Goal: Task Accomplishment & Management: Manage account settings

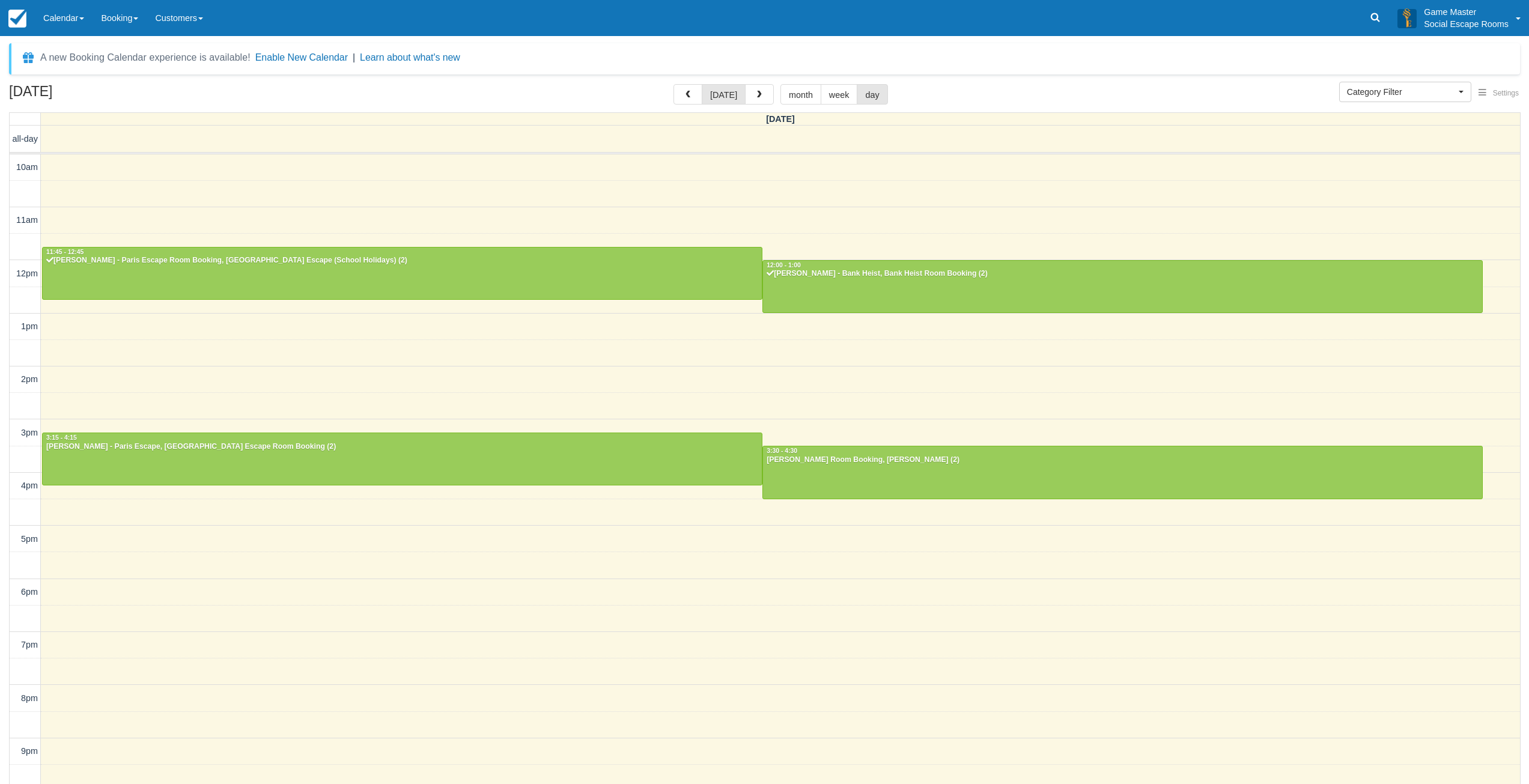
select select
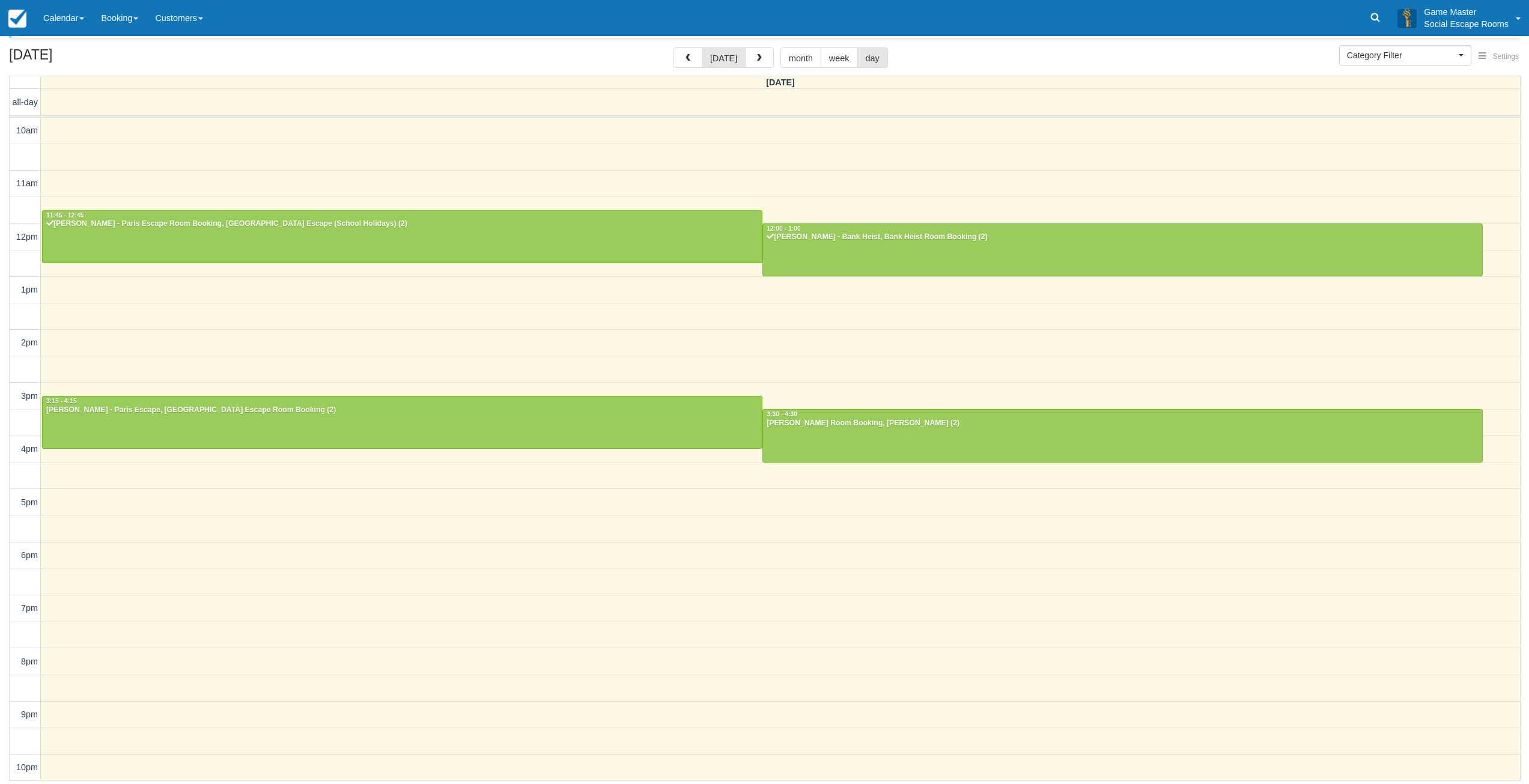
scroll to position [2, 0]
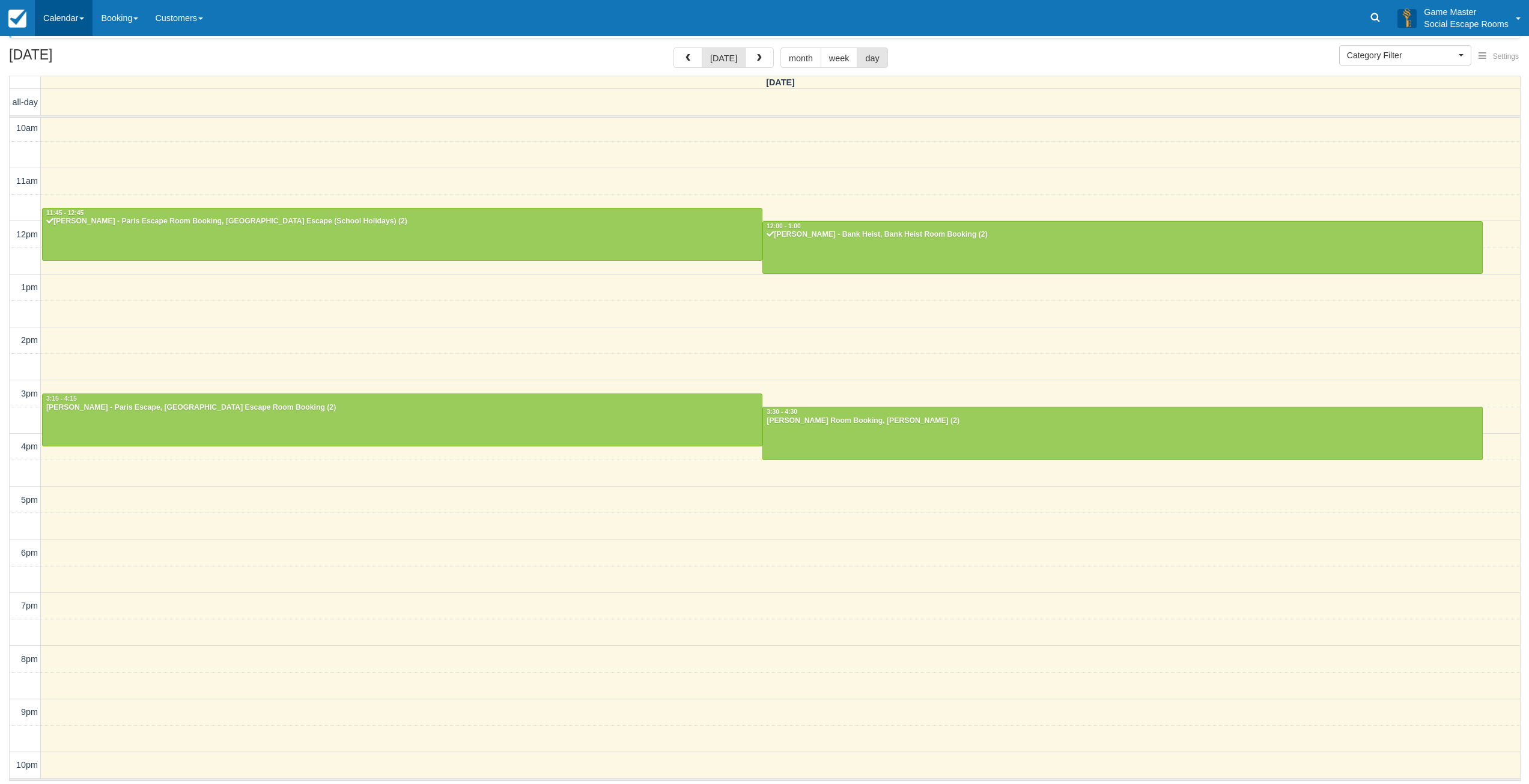
click at [70, 9] on link "Calendar" at bounding box center [63, 18] width 57 height 36
click at [40, 162] on link "Day" at bounding box center [83, 164] width 95 height 25
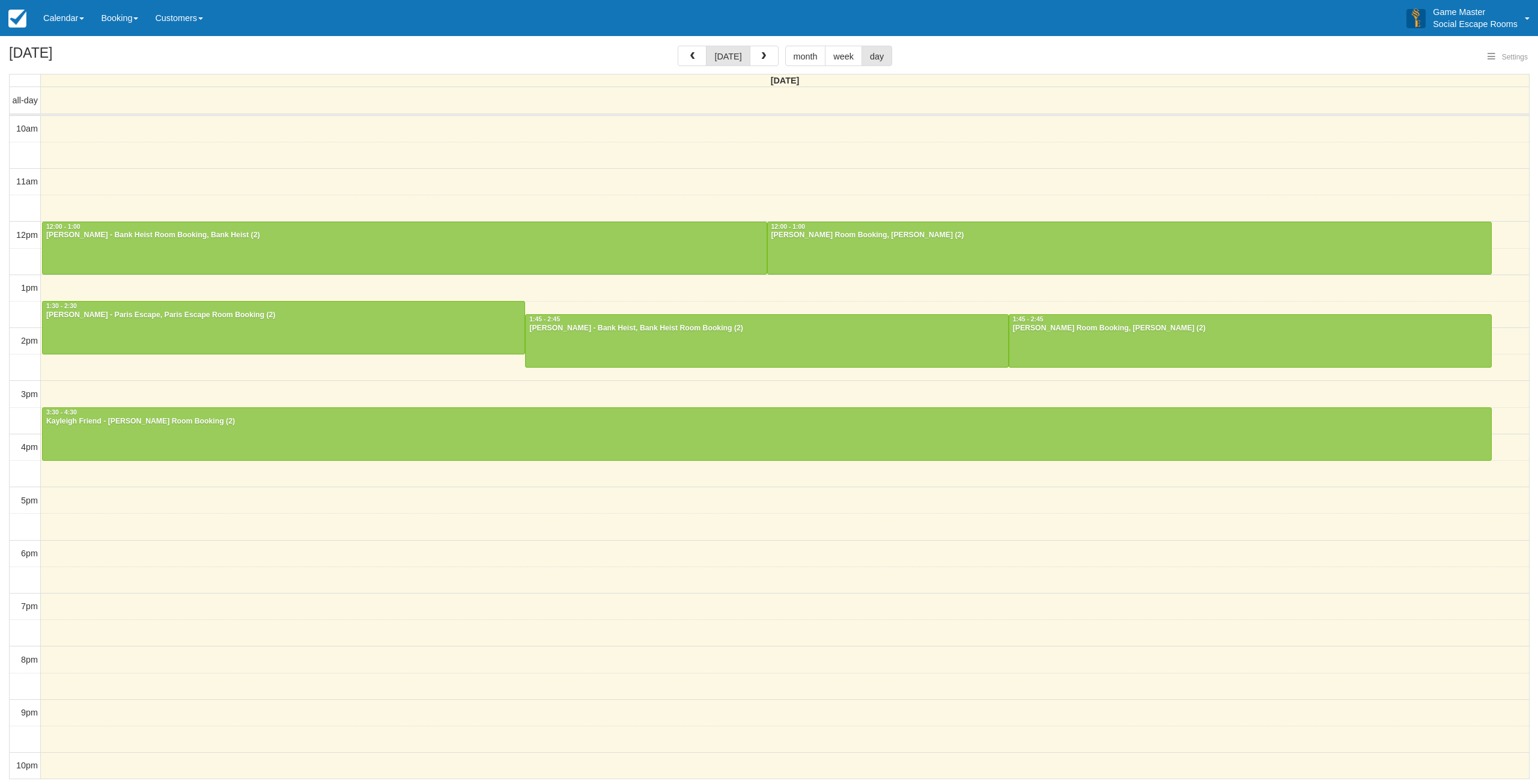
select select
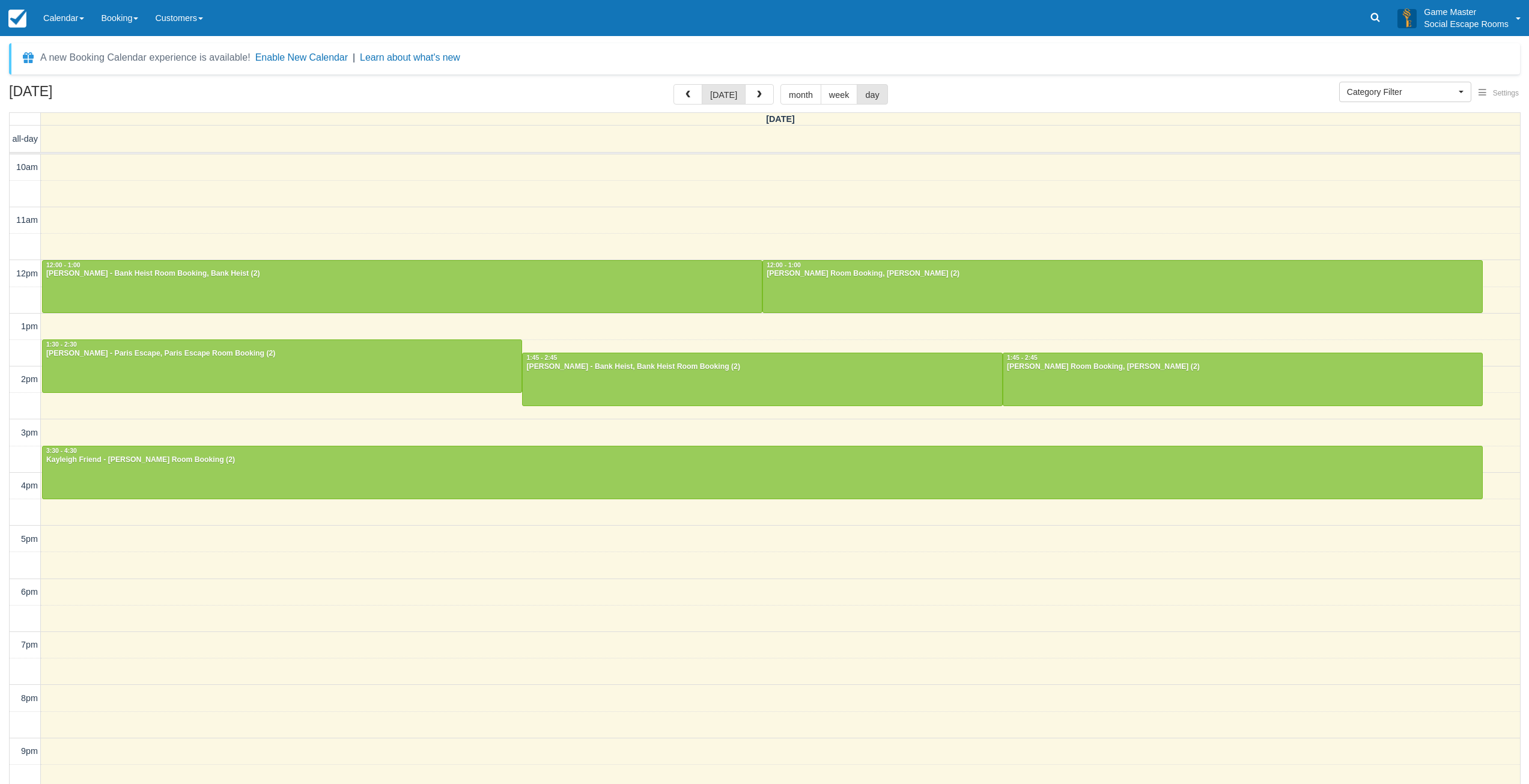
click at [234, 209] on div "10am 11am 12pm 1pm 2pm 3pm 4pm 5pm 6pm 7pm 8pm 9pm 10pm 12:00 - 1:00 [PERSON_NA…" at bounding box center [765, 487] width 1511 height 665
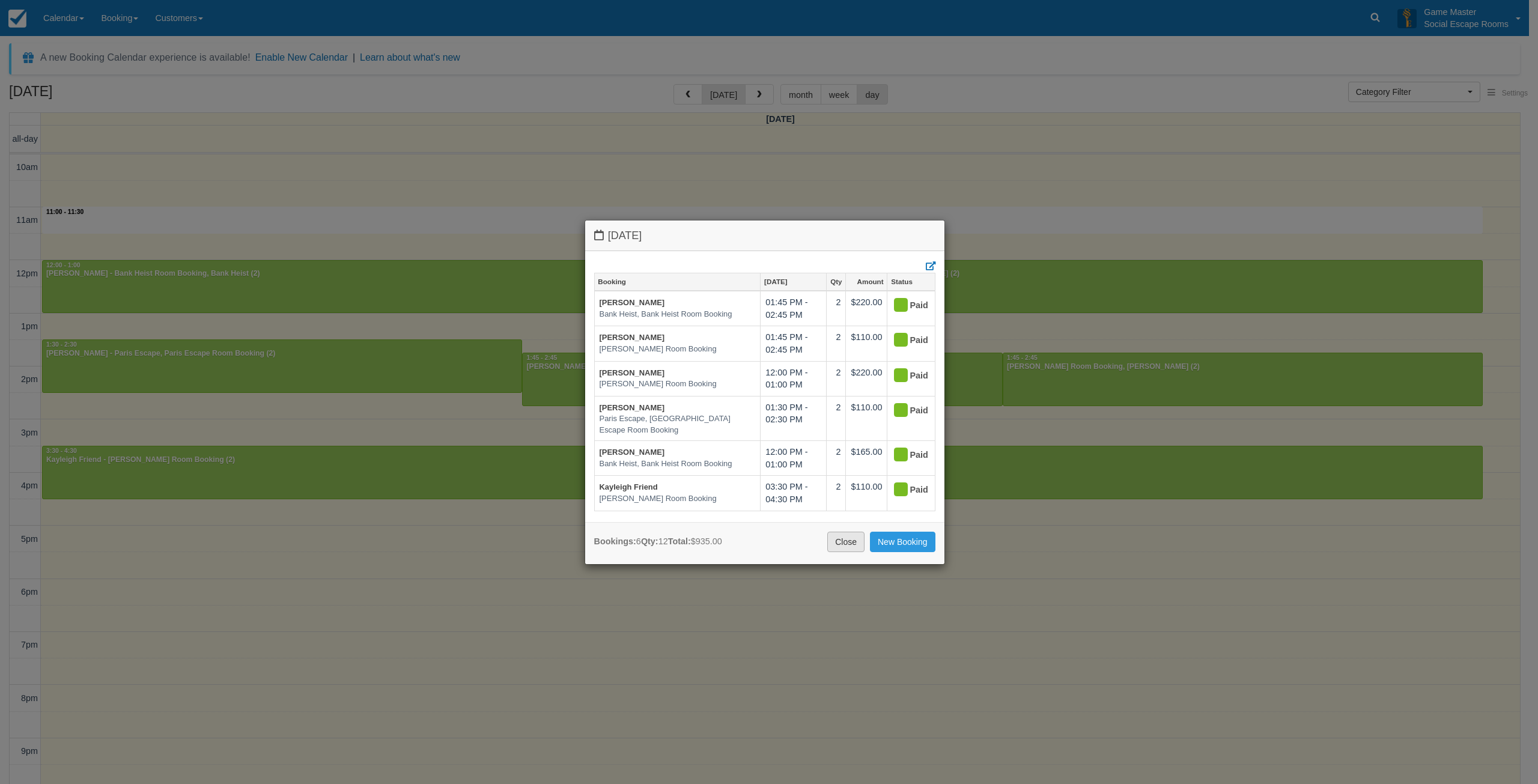
click at [839, 543] on link "Close" at bounding box center [845, 542] width 37 height 20
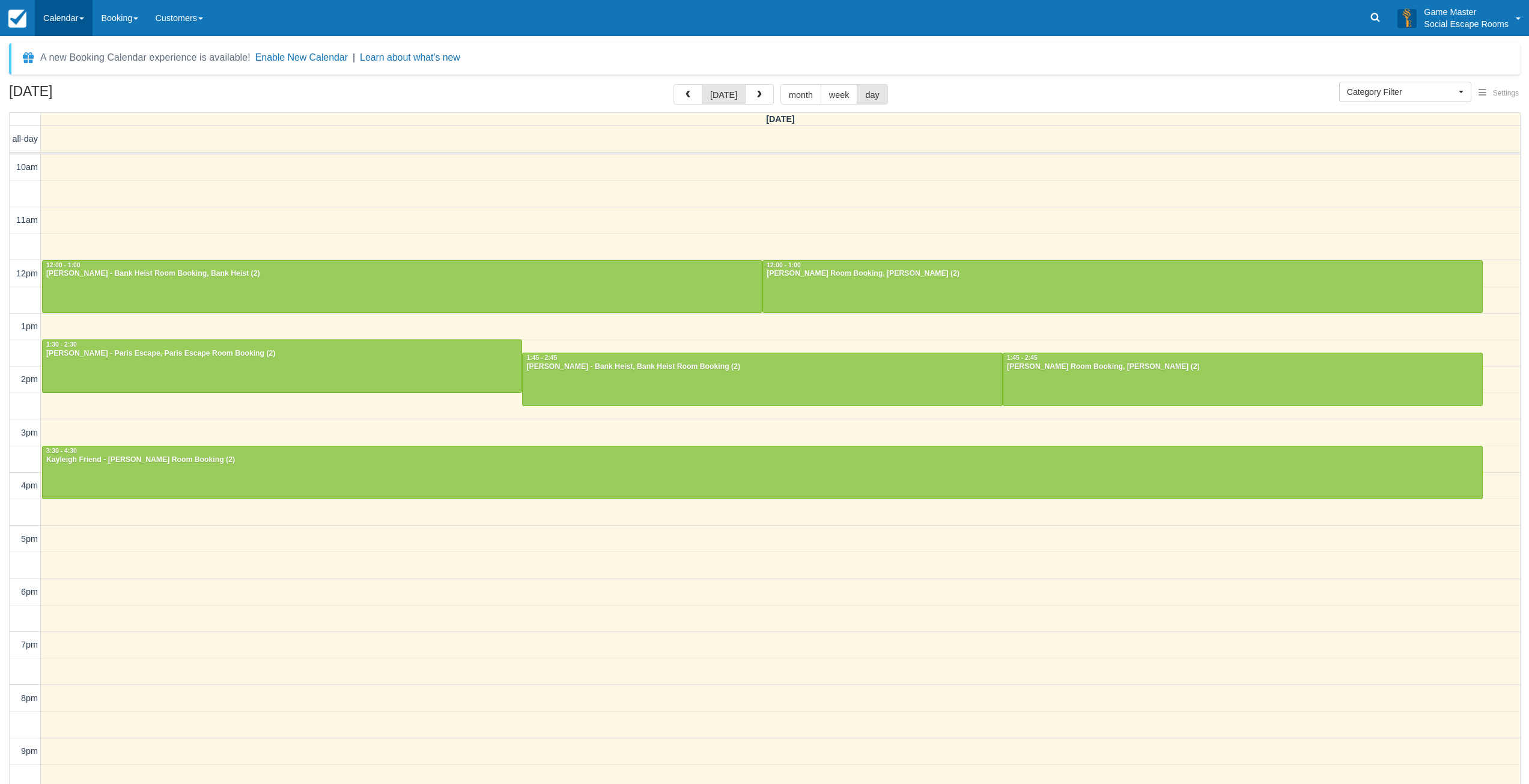
click at [68, 11] on link "Calendar" at bounding box center [63, 18] width 57 height 36
click at [64, 162] on link "Day" at bounding box center [83, 164] width 95 height 25
select select
click at [54, 19] on link "Calendar" at bounding box center [63, 18] width 57 height 36
click at [60, 66] on link "Inventory" at bounding box center [83, 77] width 95 height 25
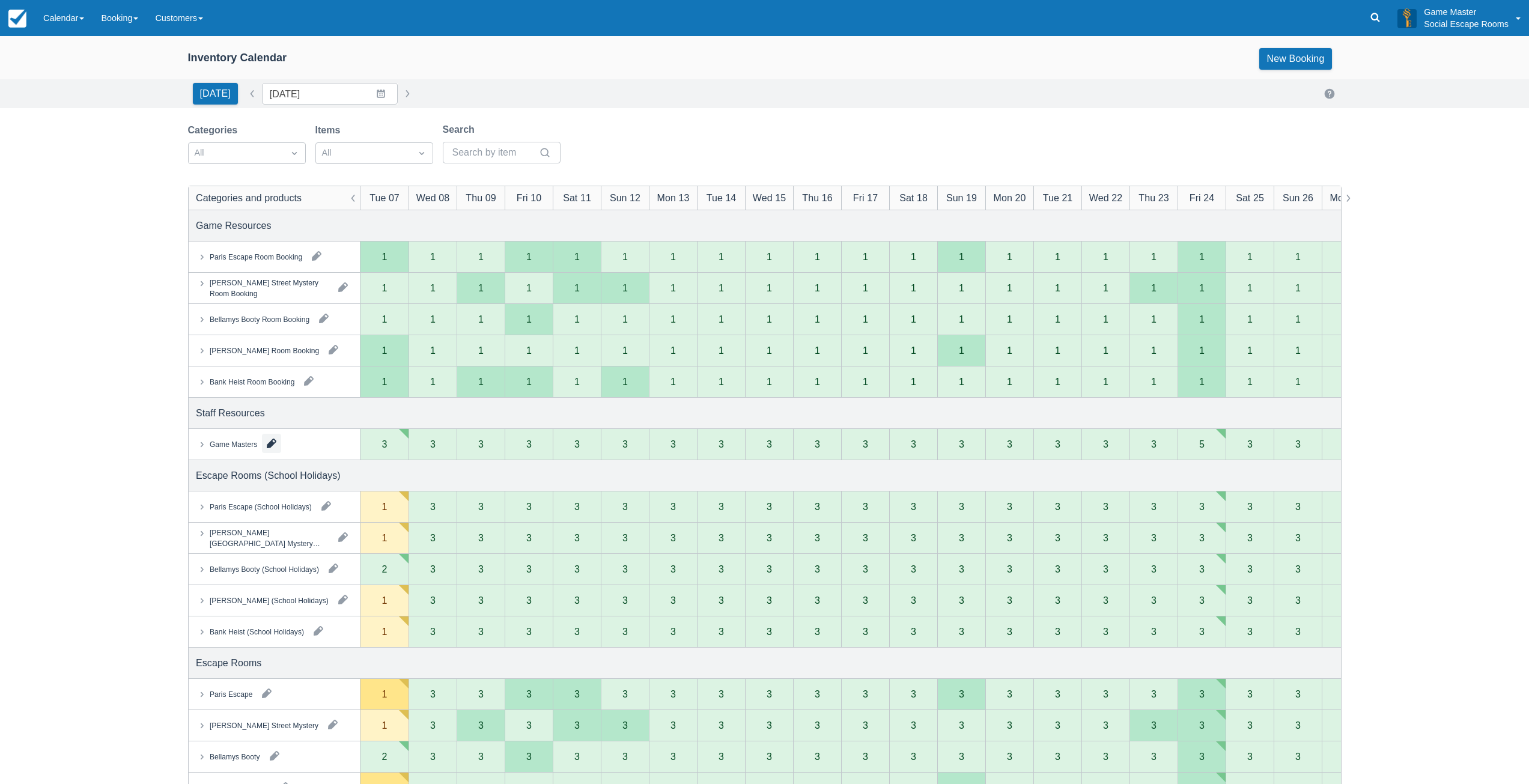
click at [271, 442] on button "button" at bounding box center [271, 443] width 19 height 19
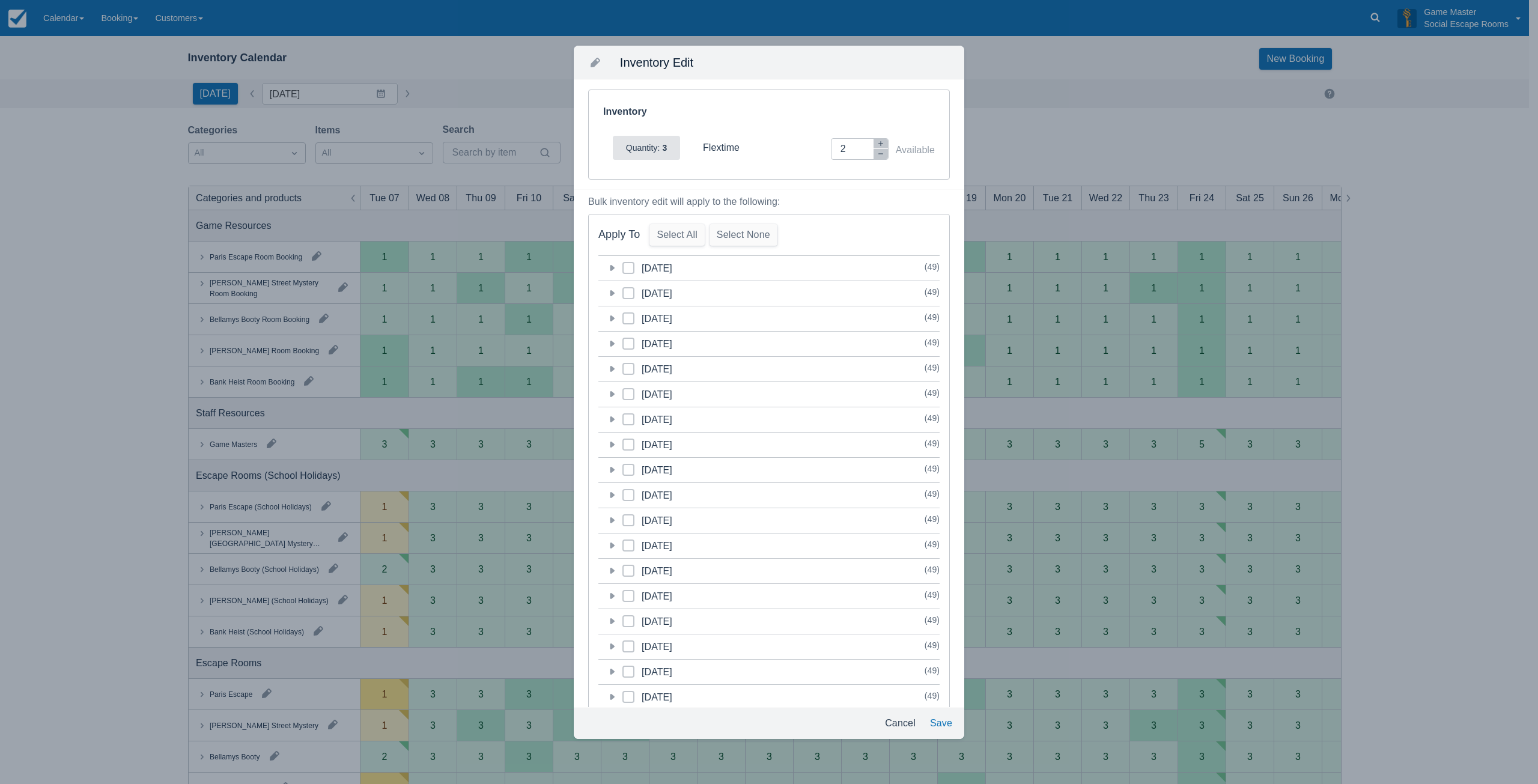
drag, startPoint x: 613, startPoint y: 267, endPoint x: 784, endPoint y: 212, distance: 179.6
click at [614, 265] on icon at bounding box center [612, 268] width 12 height 12
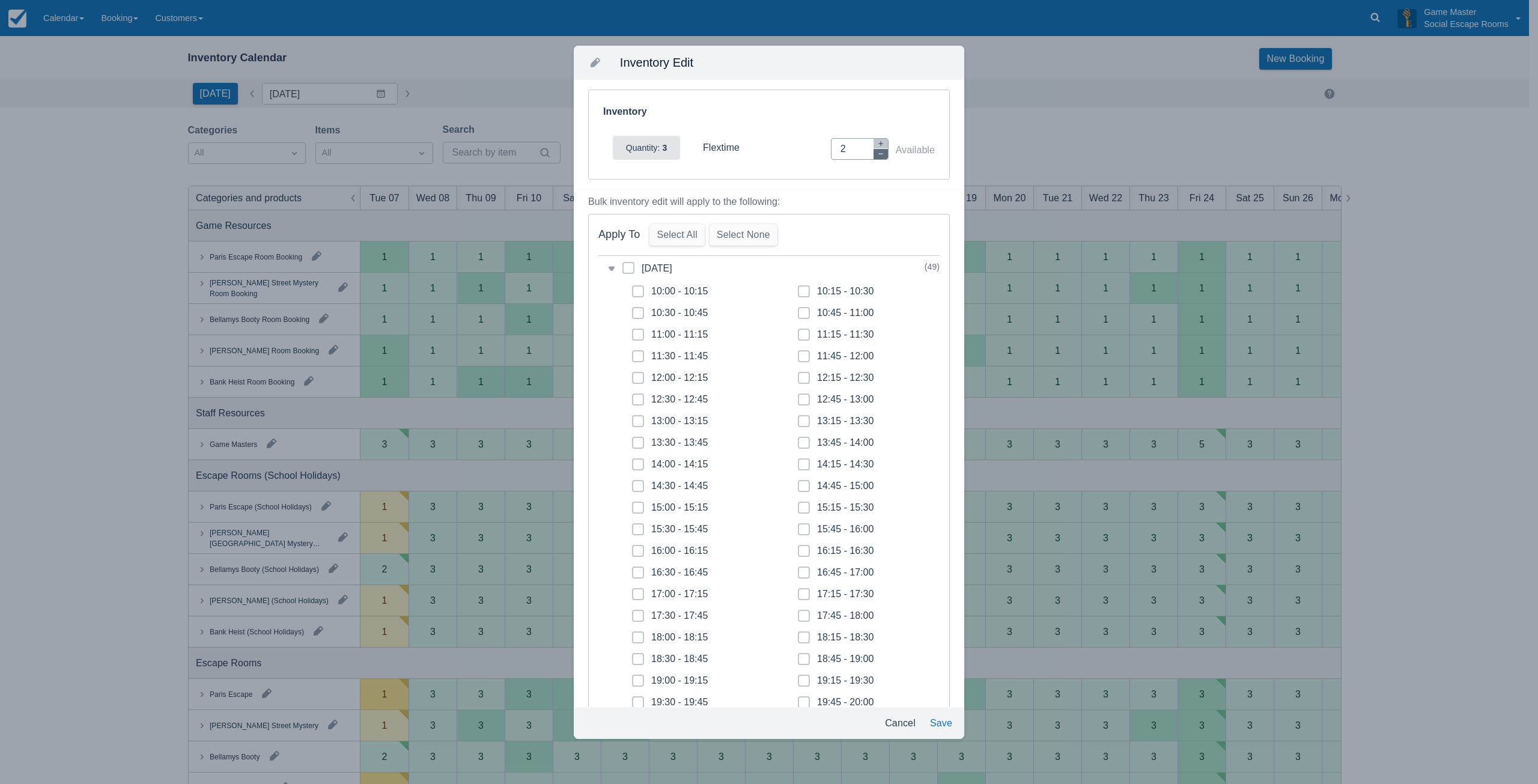
click at [877, 153] on icon "button" at bounding box center [881, 154] width 7 height 7
type input "0"
click at [642, 292] on span at bounding box center [638, 296] width 12 height 22
click at [633, 288] on input "10:00 - 10:15" at bounding box center [632, 288] width 1 height 1
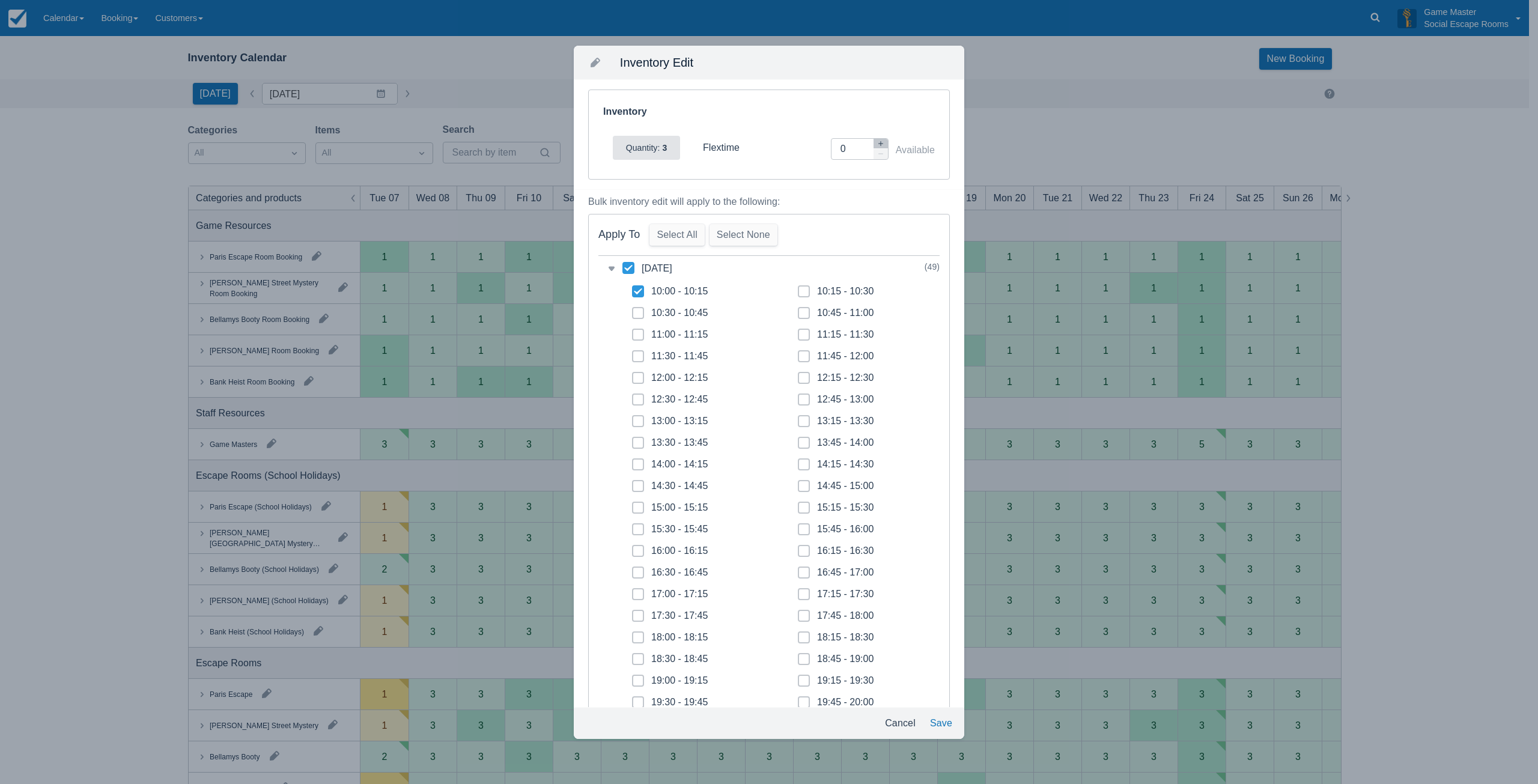
checkbox input "true"
click at [633, 320] on span at bounding box center [638, 318] width 12 height 22
click at [633, 310] on input "10:30 - 10:45" at bounding box center [632, 309] width 1 height 1
checkbox input "true"
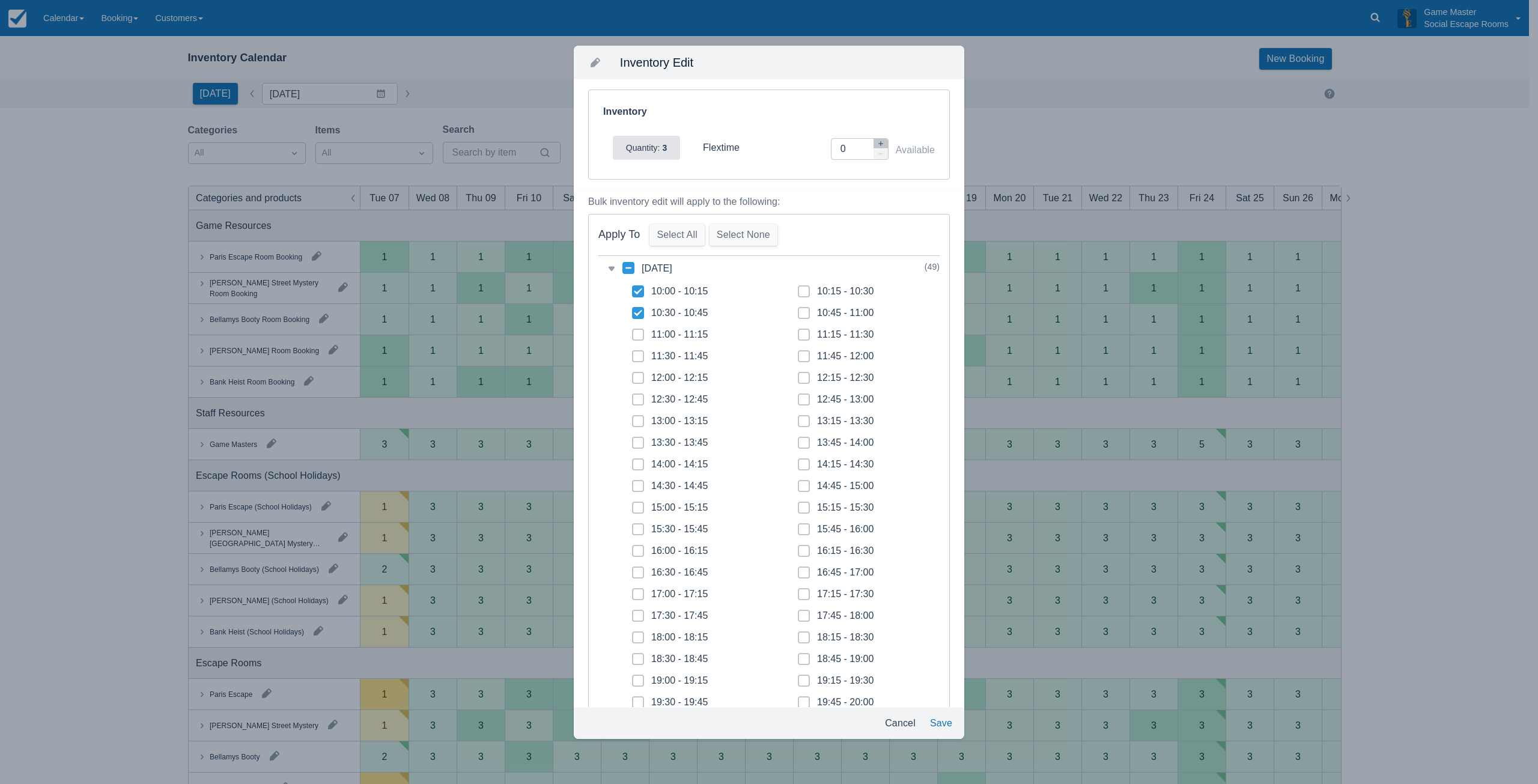
click at [636, 335] on icon at bounding box center [638, 334] width 5 height 5
click at [633, 331] on input "11:00 - 11:15" at bounding box center [632, 331] width 1 height 1
checkbox input "true"
click at [634, 359] on span at bounding box center [638, 361] width 12 height 22
click at [633, 353] on input "11:30 - 11:45" at bounding box center [632, 352] width 1 height 1
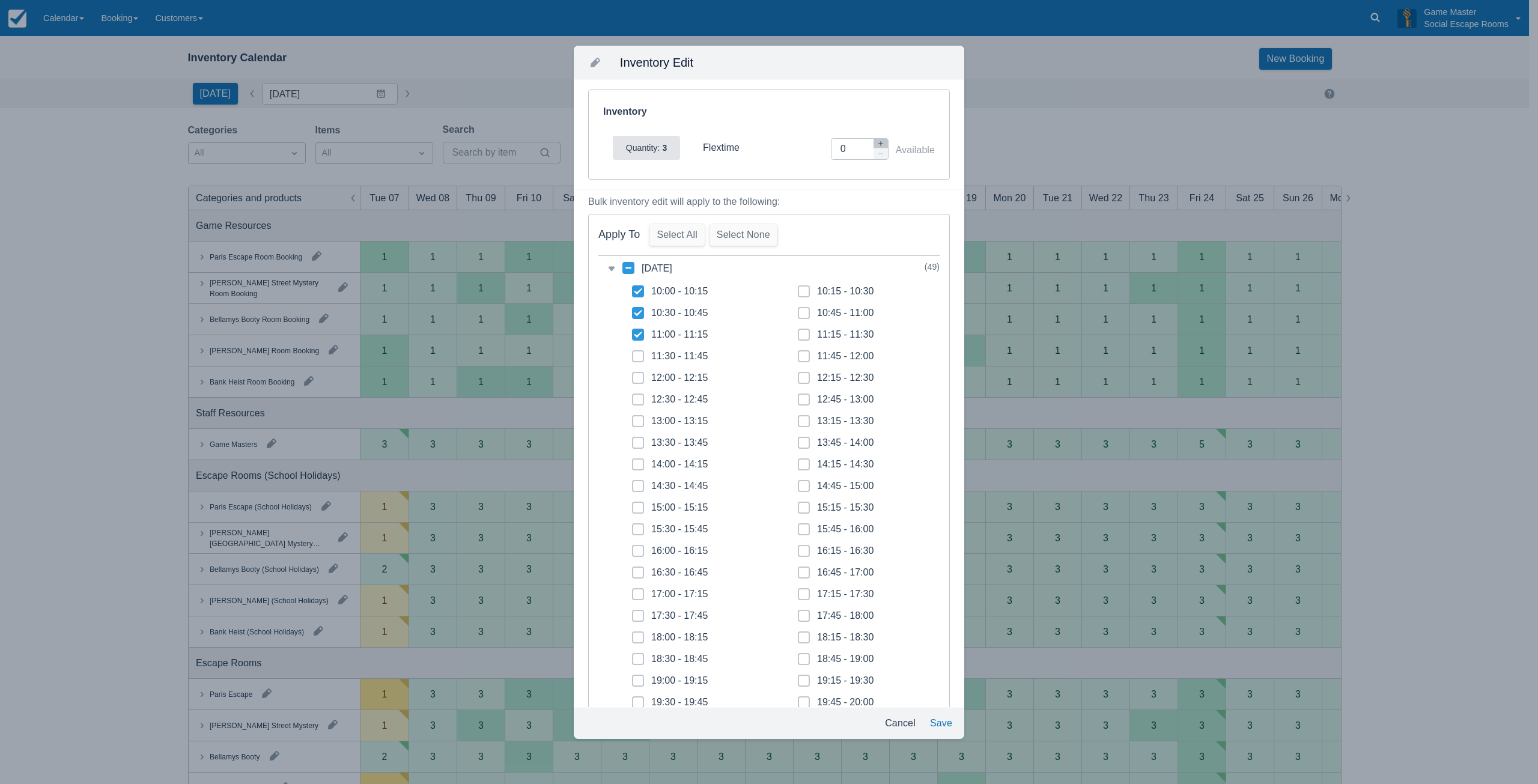
checkbox input "true"
click at [793, 291] on div "10:15 - 10:30" at bounding box center [836, 292] width 86 height 22
drag, startPoint x: 801, startPoint y: 289, endPoint x: 798, endPoint y: 309, distance: 20.2
click at [801, 294] on span at bounding box center [804, 296] width 12 height 22
click at [798, 288] on input "10:15 - 10:30" at bounding box center [798, 288] width 1 height 1
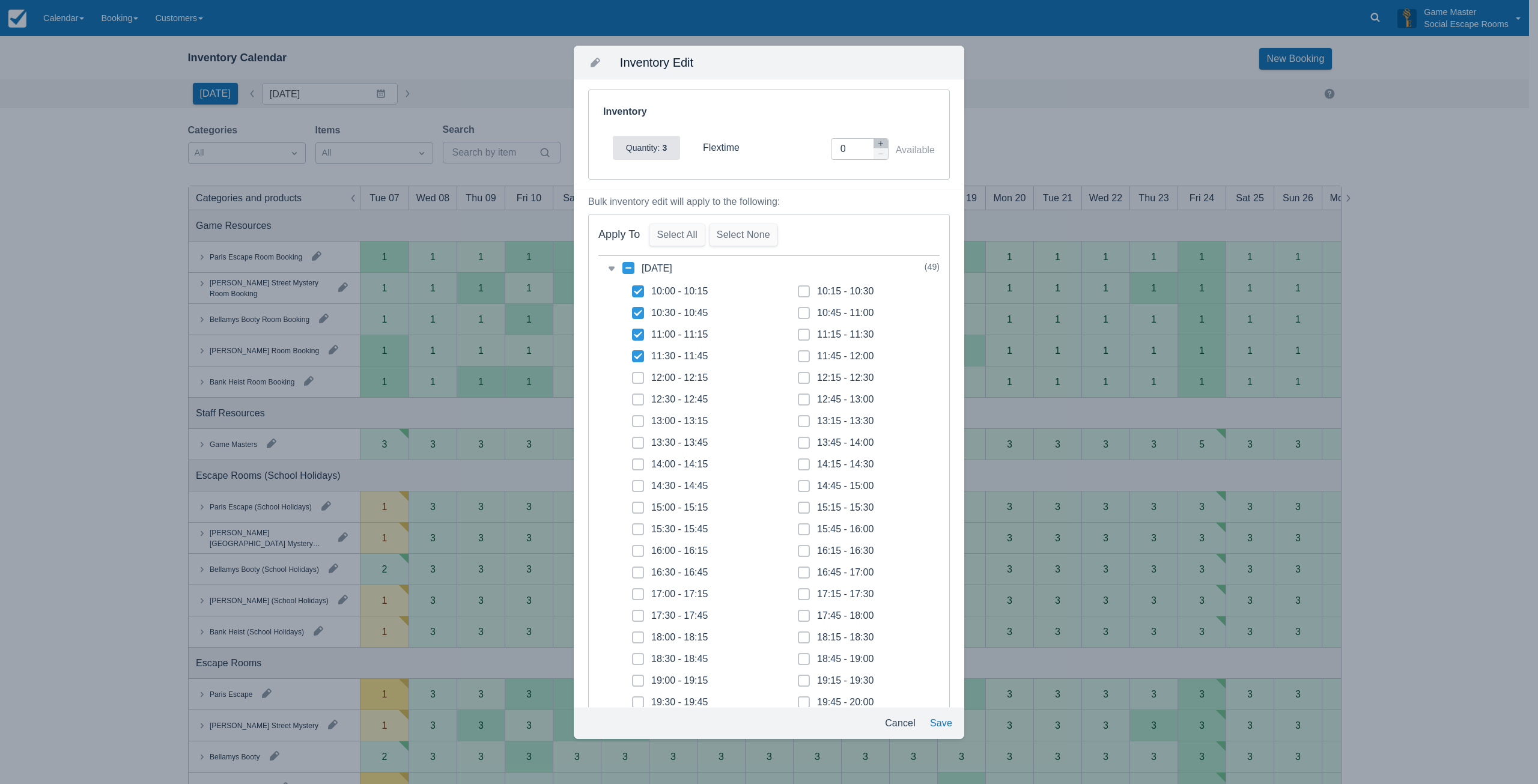
checkbox input "true"
click at [798, 310] on span at bounding box center [804, 318] width 12 height 22
click at [798, 310] on input "10:45 - 11:00" at bounding box center [798, 309] width 1 height 1
checkbox input "true"
click at [802, 334] on icon at bounding box center [804, 334] width 5 height 5
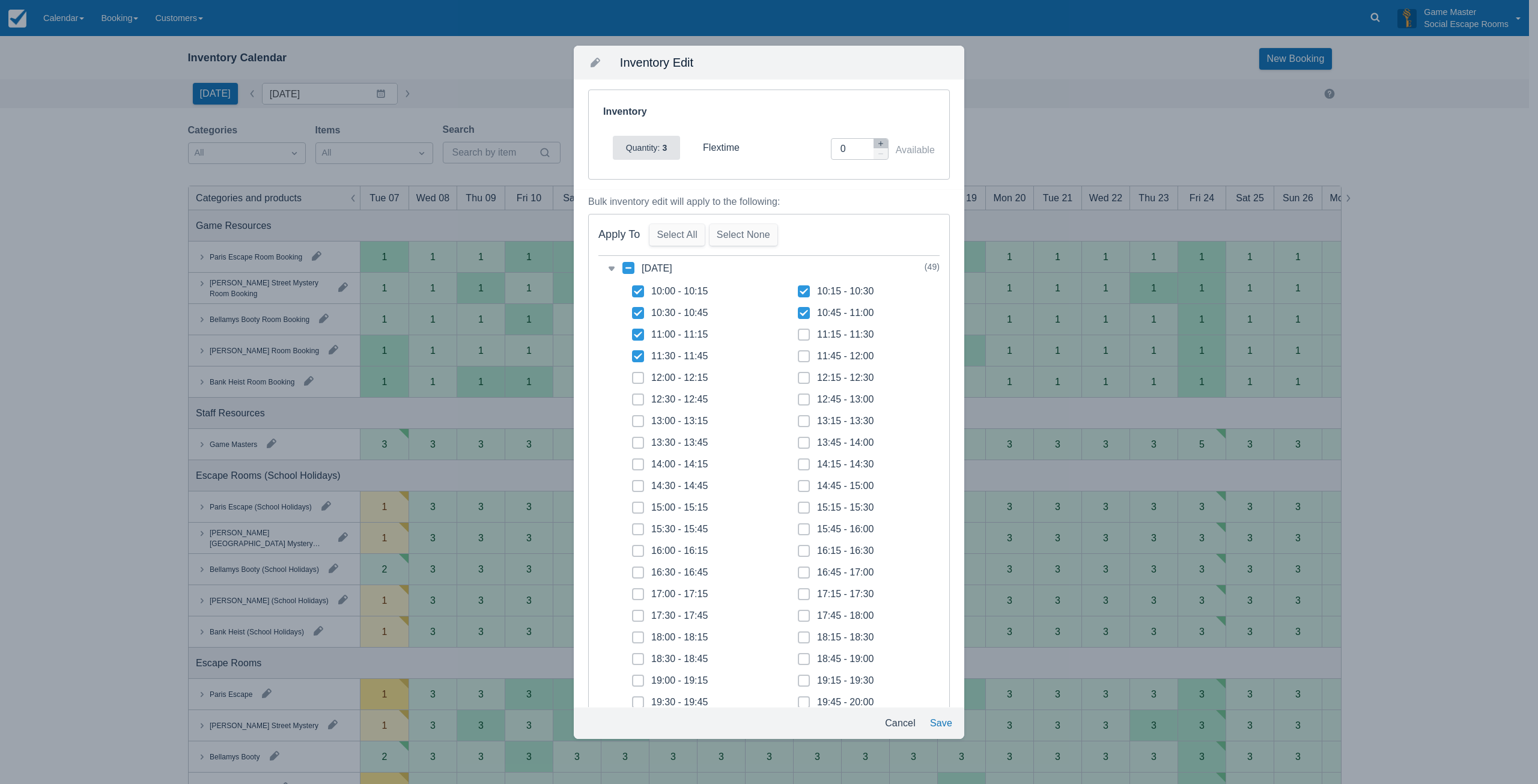
click at [798, 331] on input "11:15 - 11:30" at bounding box center [798, 331] width 1 height 1
checkbox input "true"
click at [942, 719] on button "Save" at bounding box center [941, 723] width 32 height 22
